Goal: Transaction & Acquisition: Purchase product/service

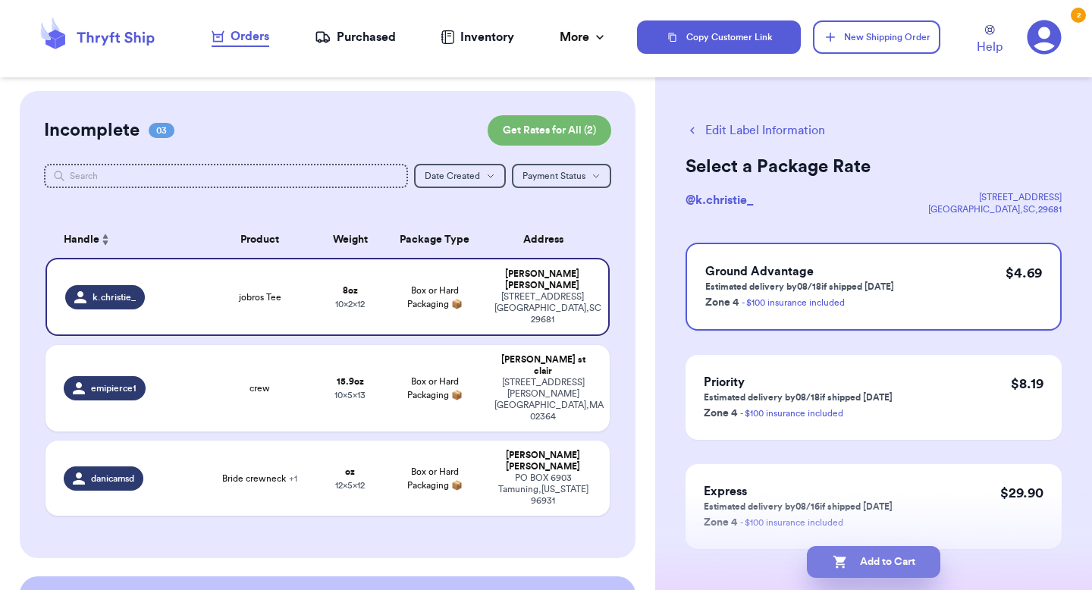
click at [838, 560] on icon "button" at bounding box center [839, 562] width 13 height 13
checkbox input "true"
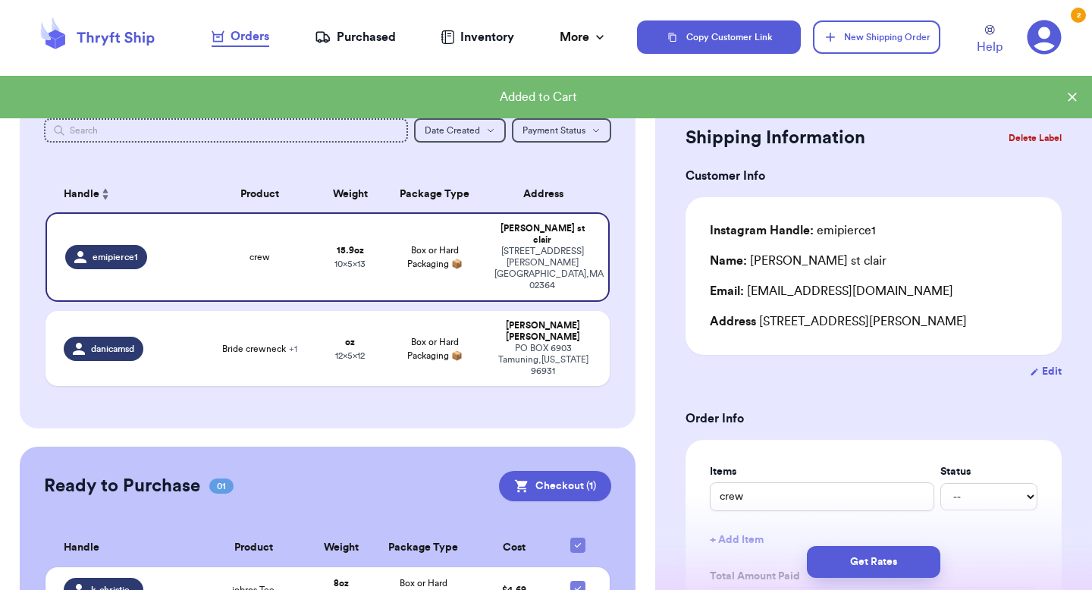
scroll to position [71, 0]
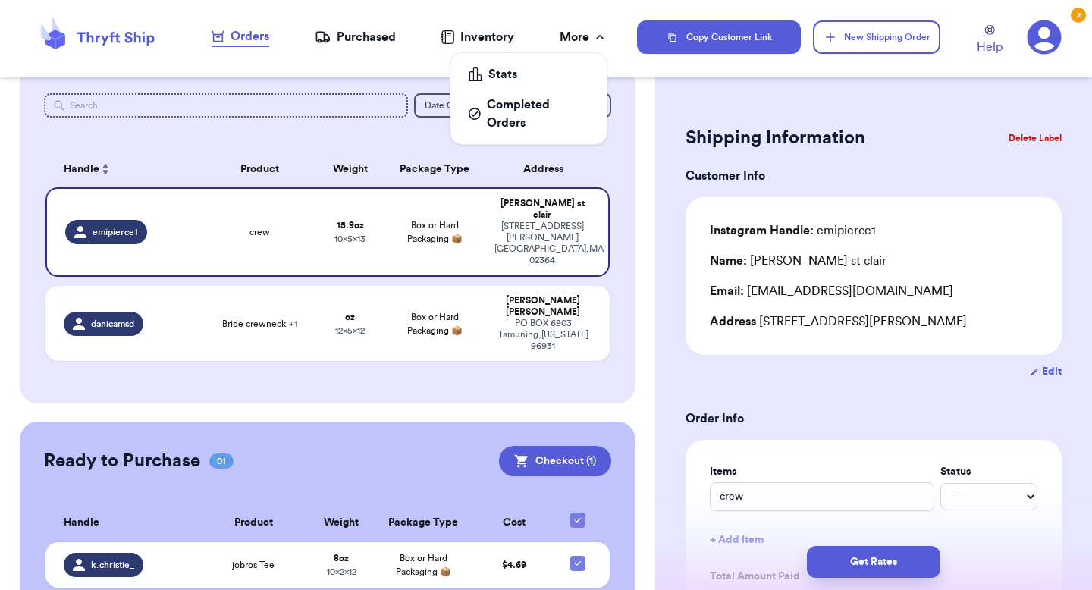
click at [594, 34] on icon at bounding box center [599, 37] width 15 height 15
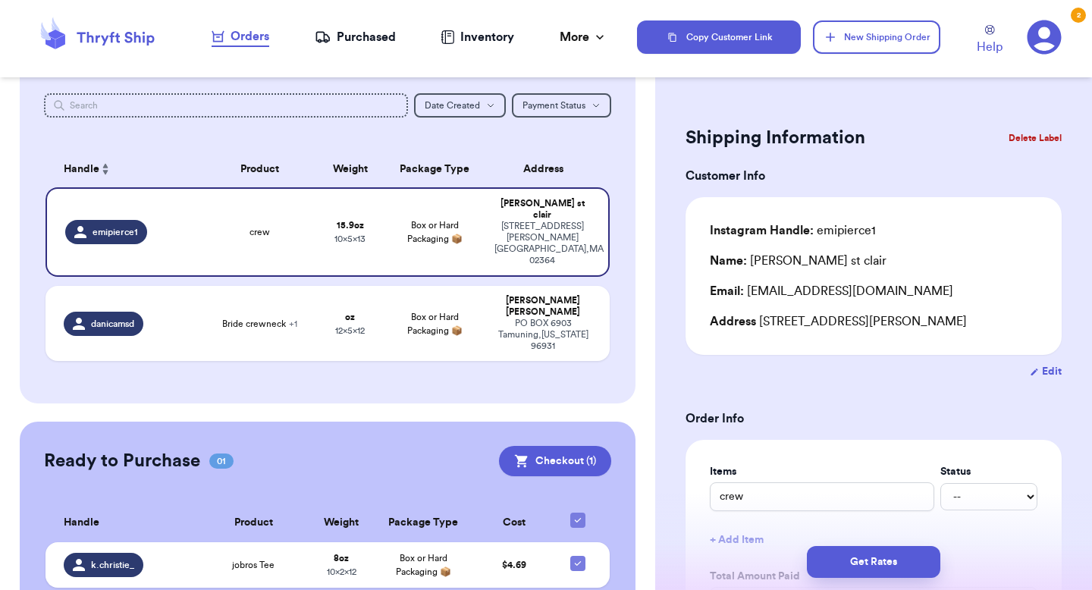
click at [360, 40] on div "Purchased" at bounding box center [355, 37] width 81 height 18
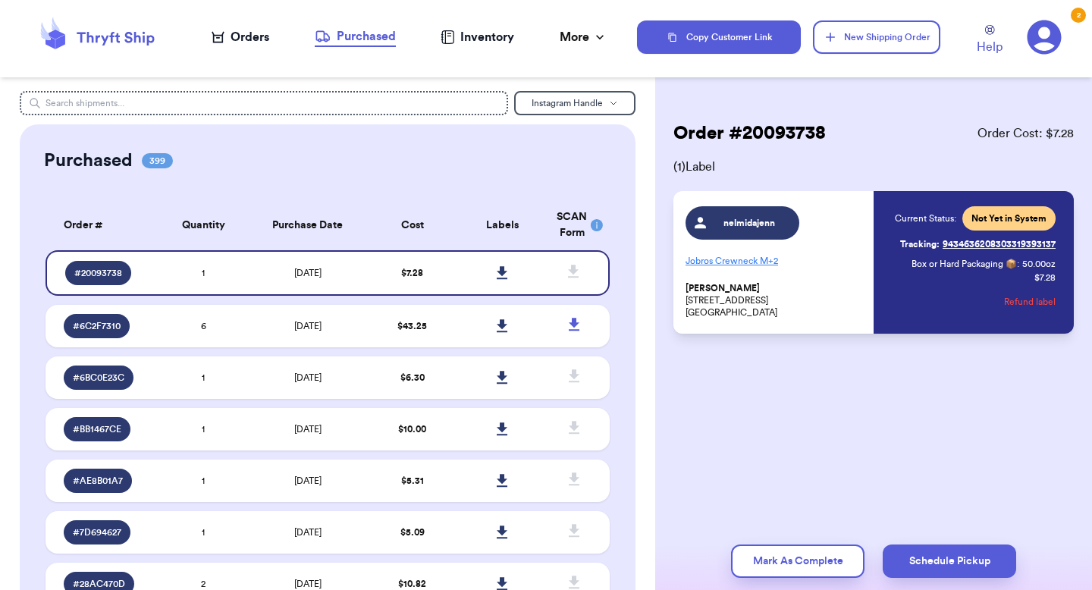
click at [461, 33] on div "Inventory" at bounding box center [478, 37] width 74 height 18
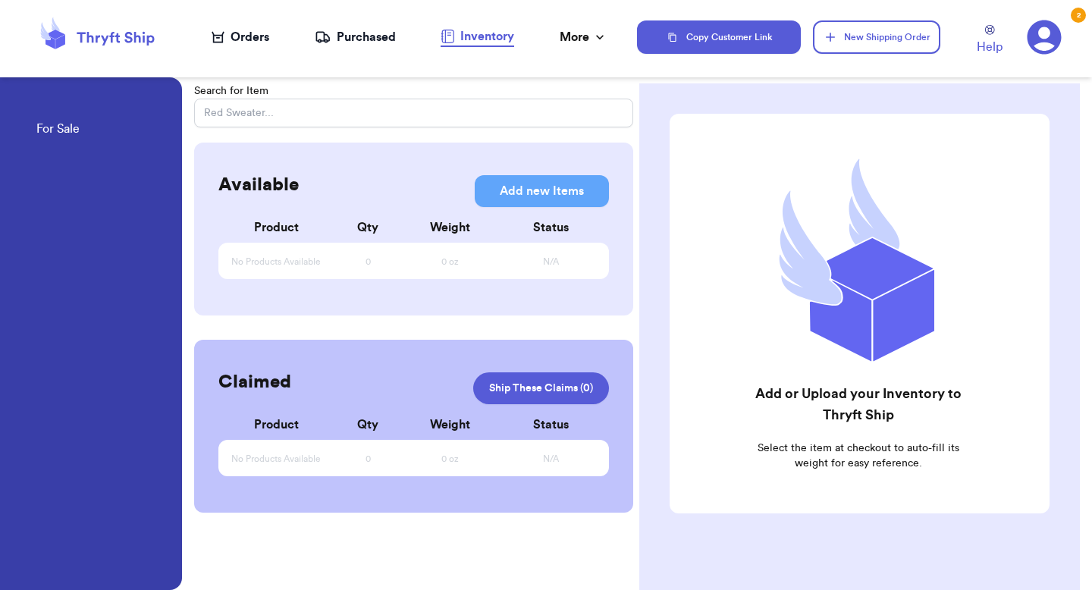
click at [1040, 41] on icon at bounding box center [1045, 37] width 34 height 34
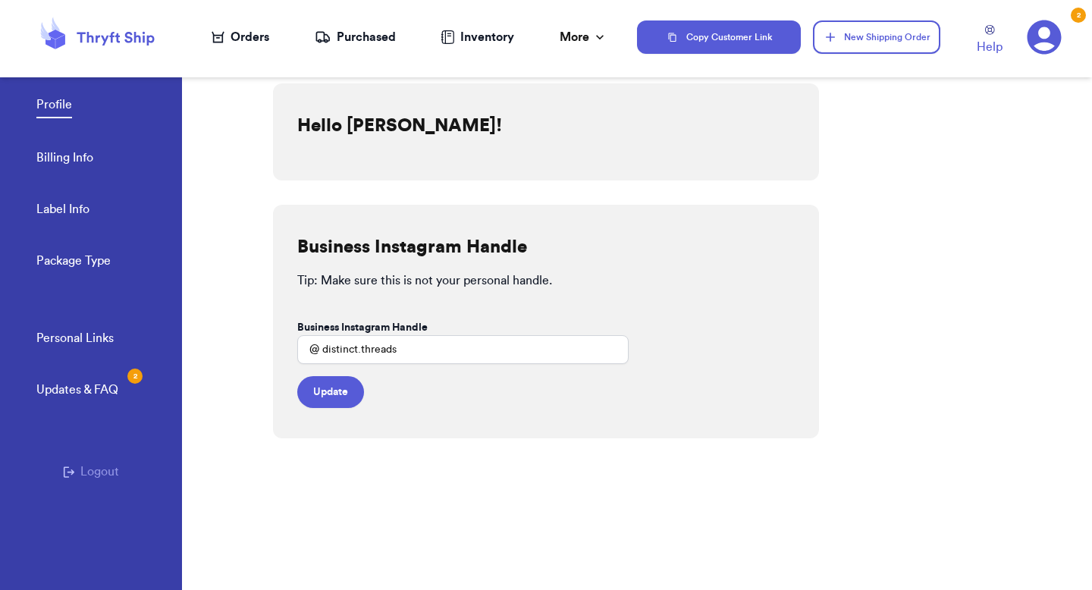
click at [77, 157] on link "Billing Info" at bounding box center [64, 159] width 57 height 21
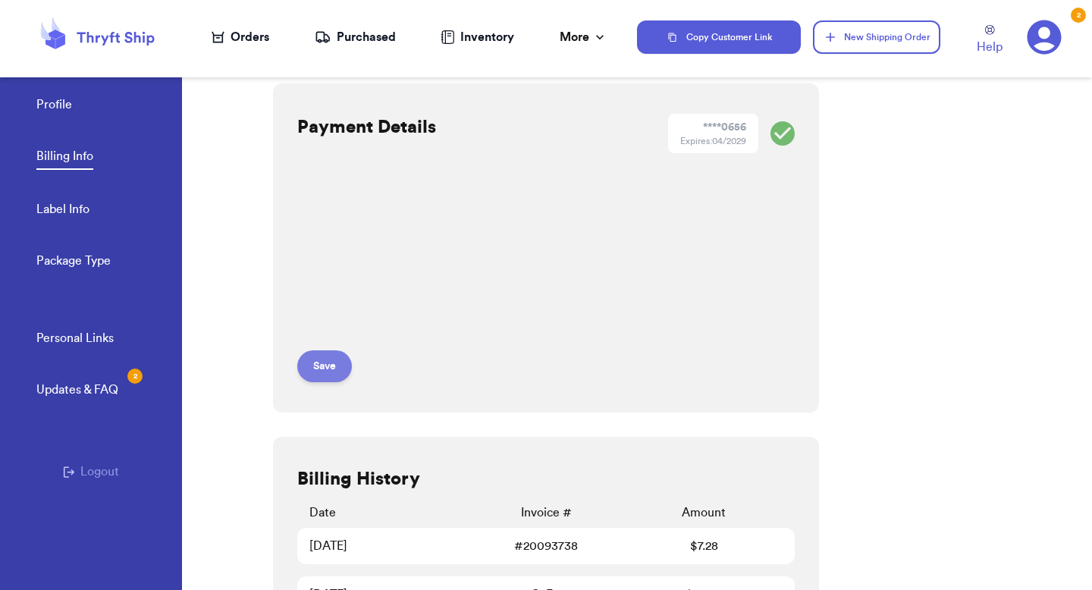
click at [331, 369] on button "Save" at bounding box center [324, 366] width 55 height 32
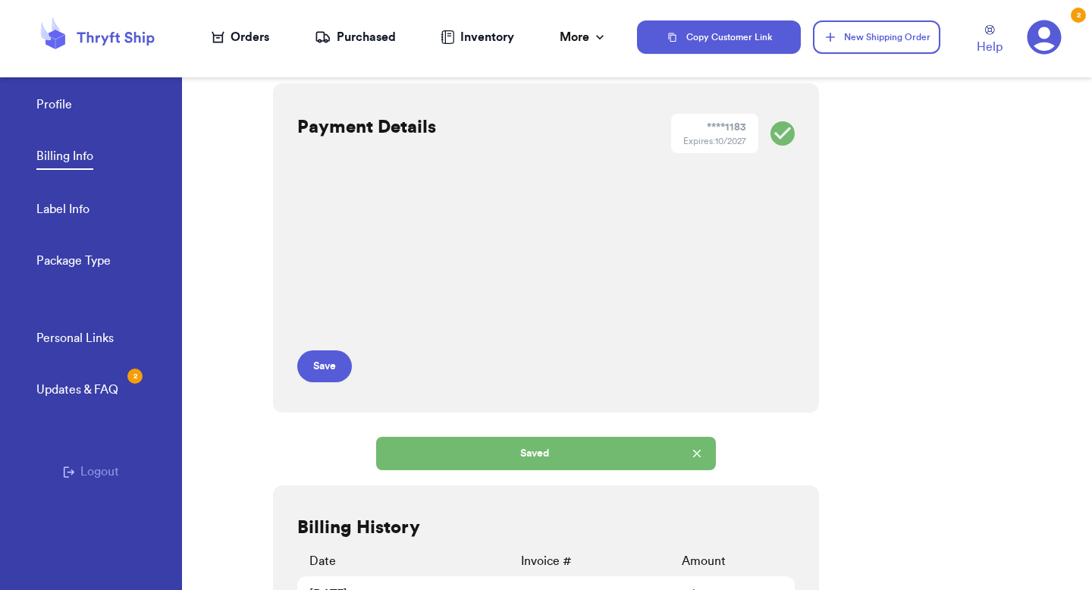
click at [240, 45] on div "Orders" at bounding box center [241, 37] width 58 height 18
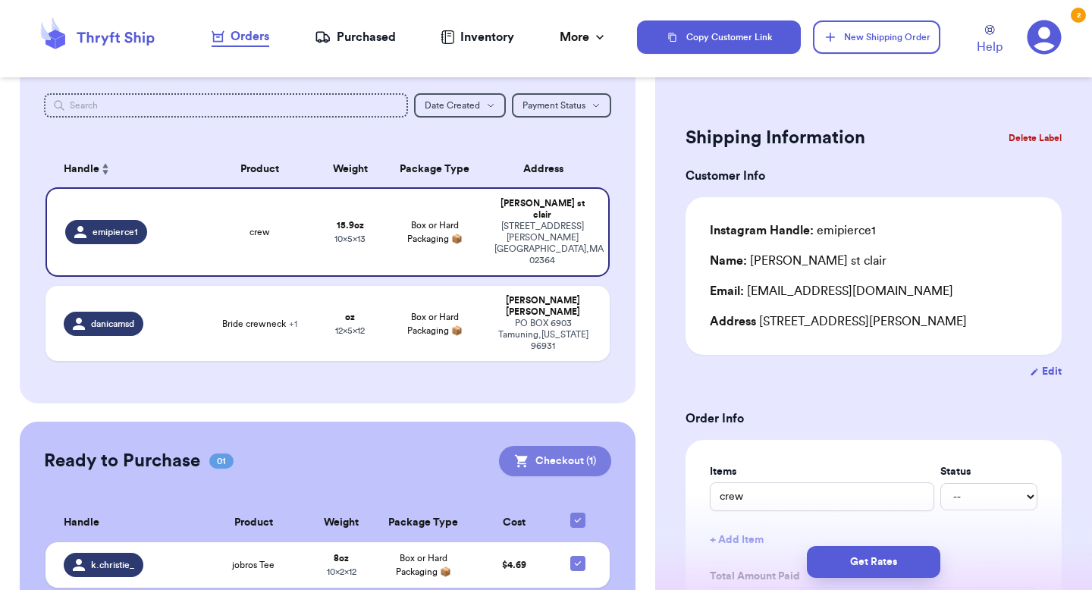
click at [568, 446] on button "Checkout ( 1 )" at bounding box center [555, 461] width 112 height 30
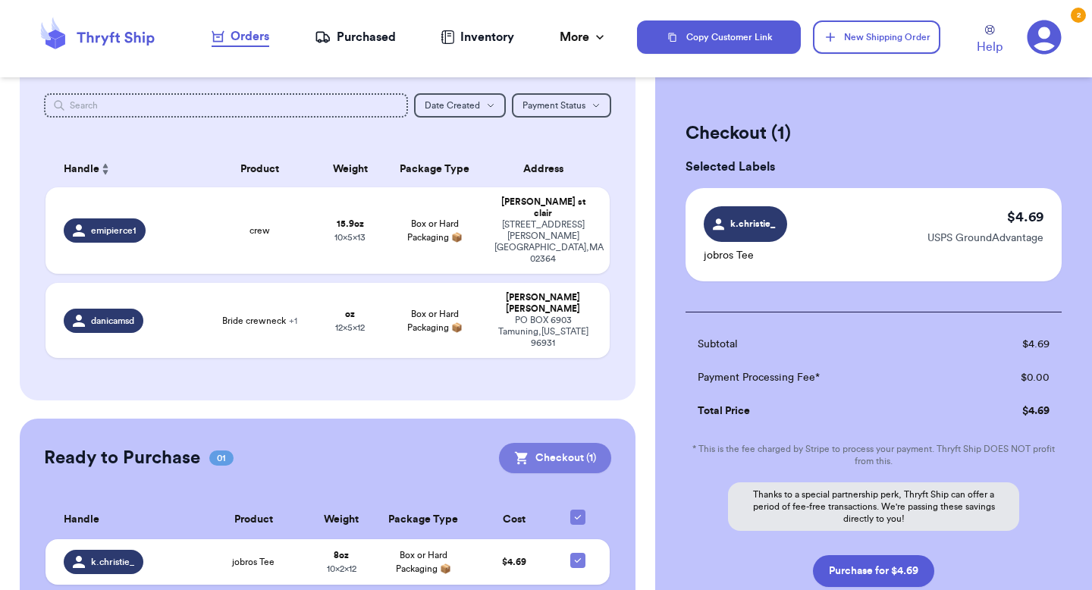
scroll to position [68, 0]
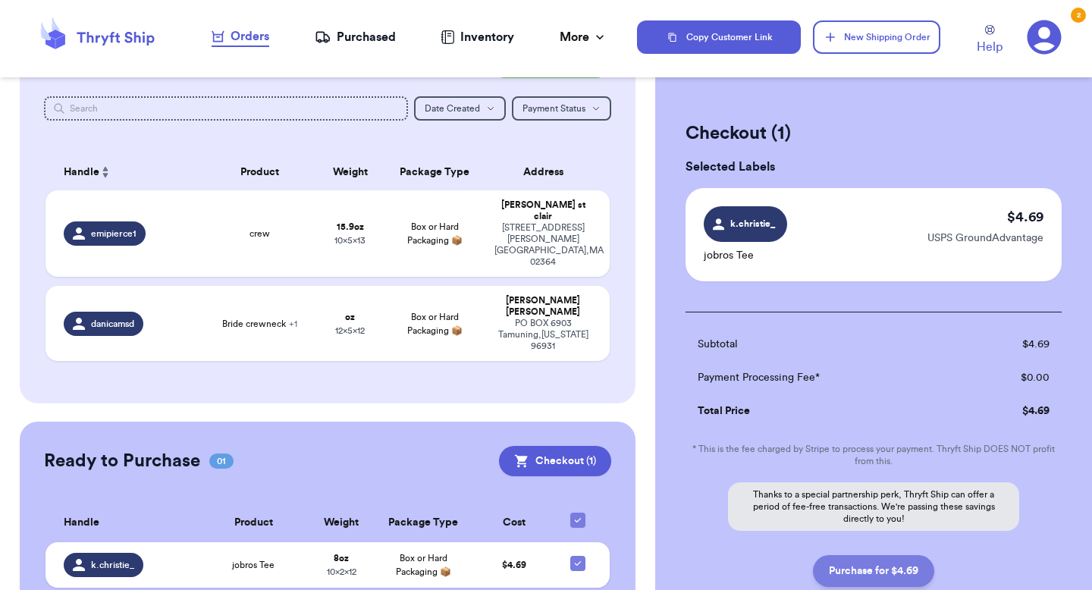
click at [878, 568] on button "Purchase for $4.69" at bounding box center [873, 571] width 121 height 32
checkbox input "false"
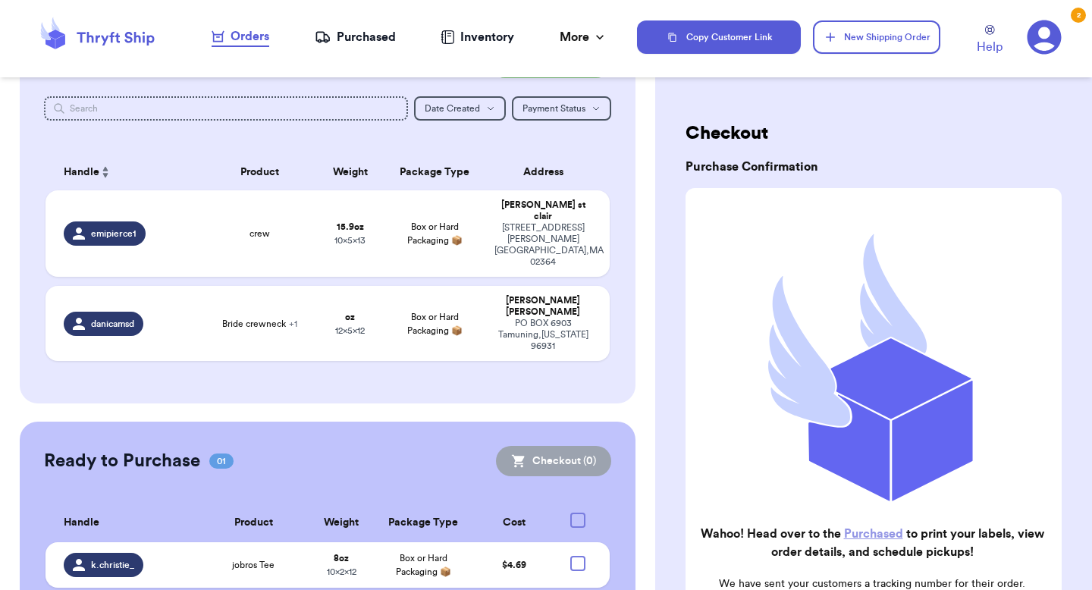
checkbox input "true"
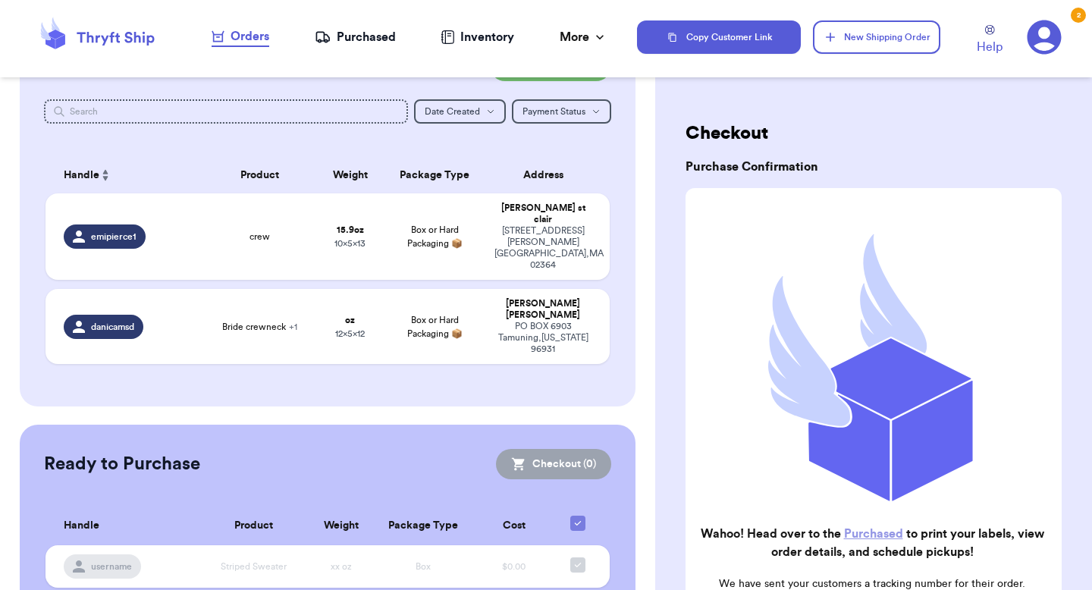
click at [360, 46] on div "Purchased" at bounding box center [355, 37] width 81 height 18
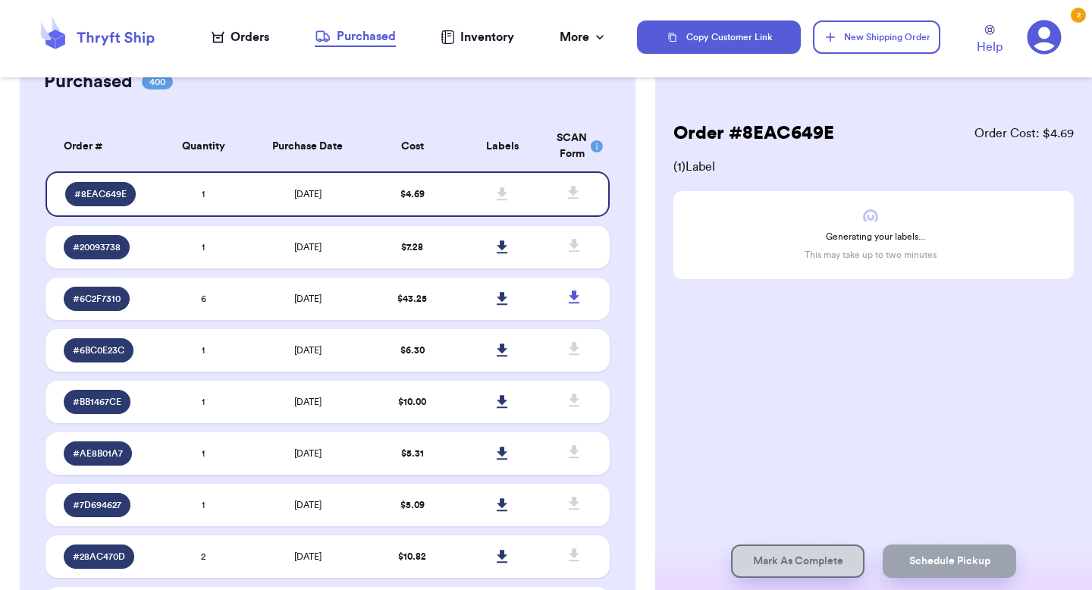
scroll to position [99, 0]
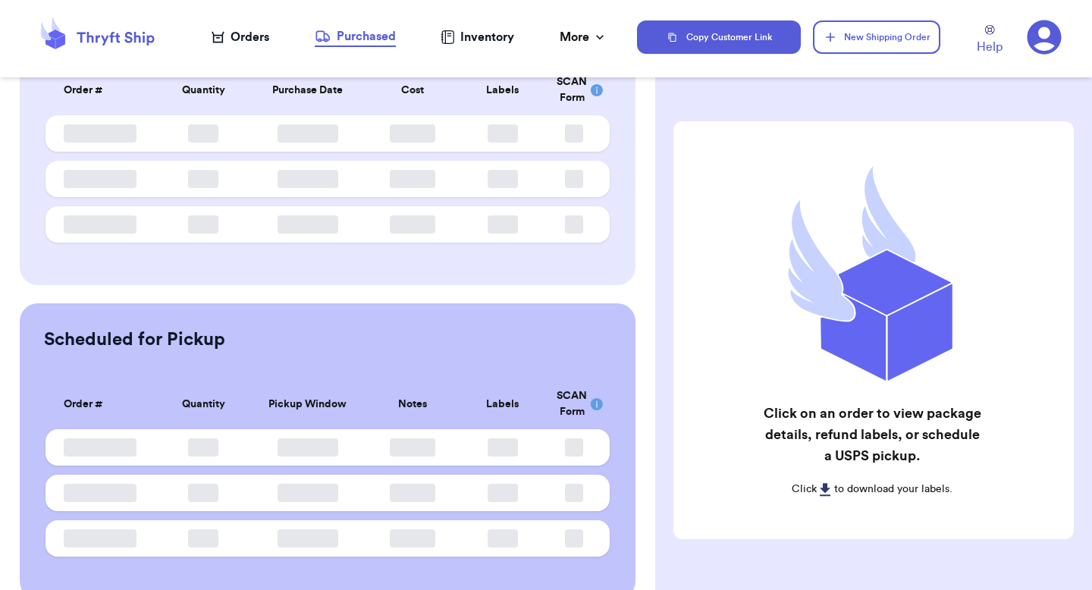
scroll to position [162, 0]
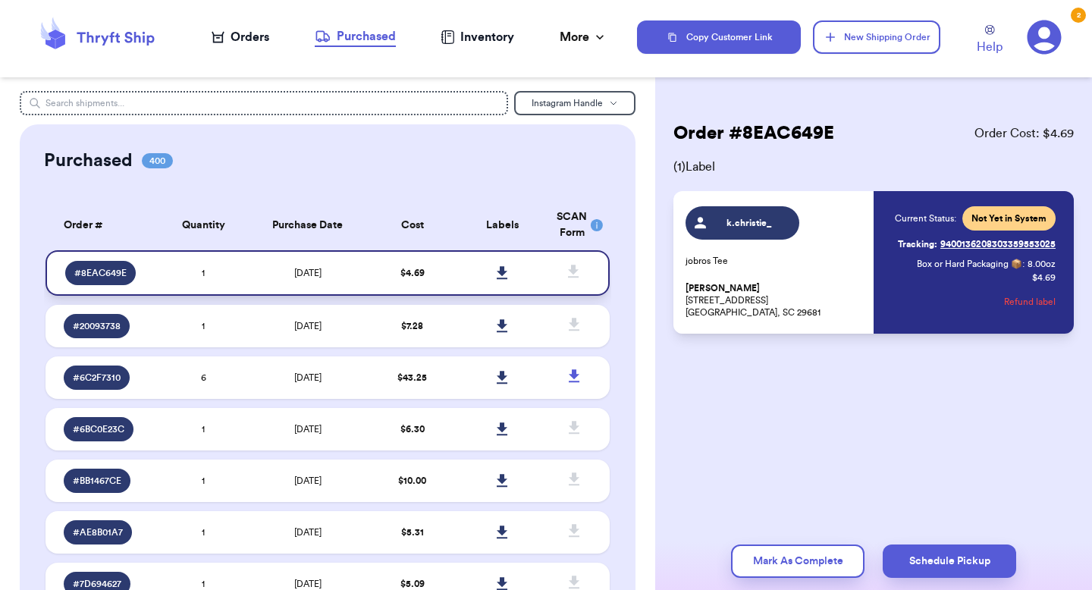
click at [502, 275] on icon at bounding box center [502, 272] width 11 height 13
